Goal: Task Accomplishment & Management: Complete application form

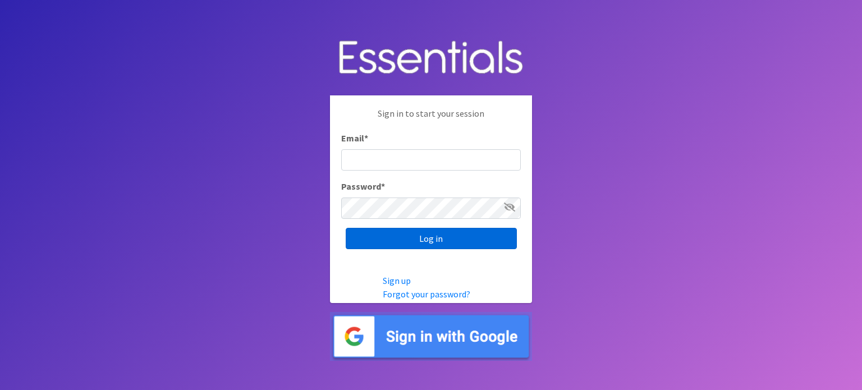
type input "[EMAIL_ADDRESS][DOMAIN_NAME]"
click at [462, 245] on input "Log in" at bounding box center [431, 238] width 171 height 21
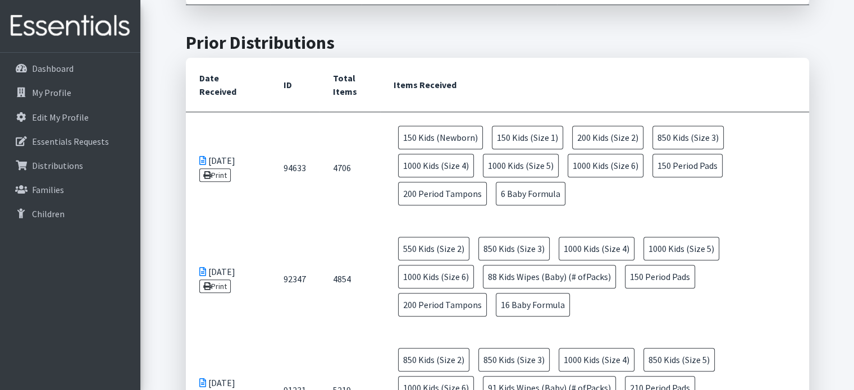
scroll to position [449, 0]
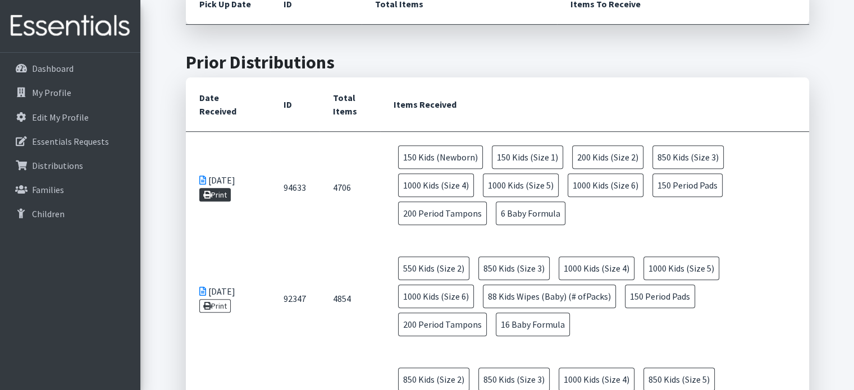
click at [223, 192] on link "Print" at bounding box center [215, 194] width 32 height 13
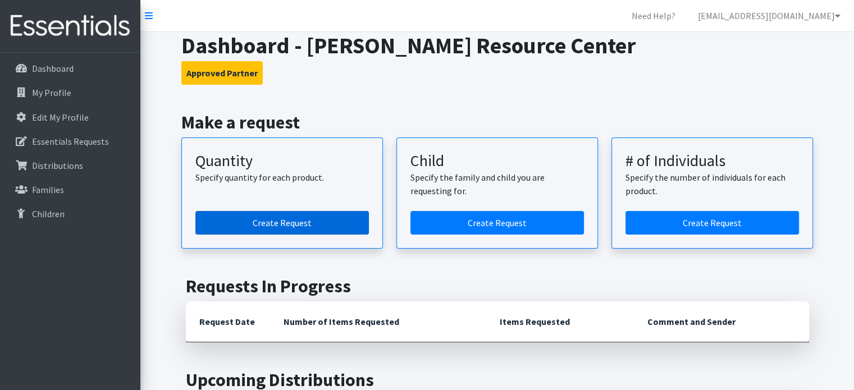
drag, startPoint x: 319, startPoint y: 219, endPoint x: 322, endPoint y: 214, distance: 5.8
click at [319, 219] on link "Create Request" at bounding box center [281, 223] width 173 height 24
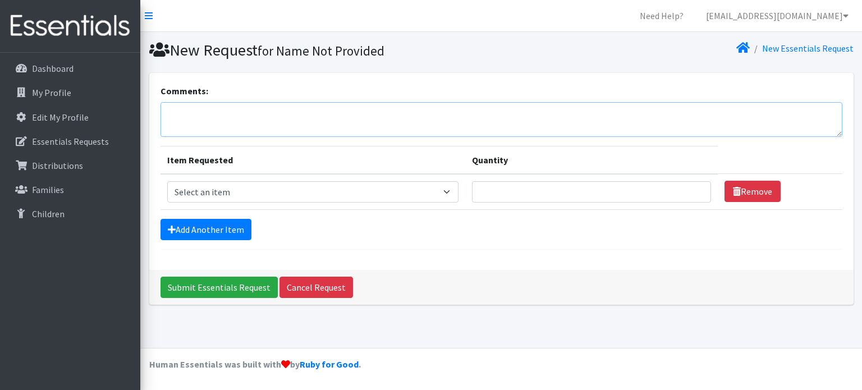
click at [236, 126] on textarea "Comments:" at bounding box center [501, 119] width 682 height 35
type textarea "We will like to pick up 09/23 10:30am"
click at [303, 197] on select "Select an item Baby Formula Kids (Newborn) Kids (Preemie) Kids (Size 1) Kids (S…" at bounding box center [313, 191] width 292 height 21
click at [406, 244] on form "Comments: We will like to pick up 09/23 10:30am Item Requested Quantity Item Re…" at bounding box center [501, 167] width 682 height 166
